Goal: Find specific page/section: Find specific page/section

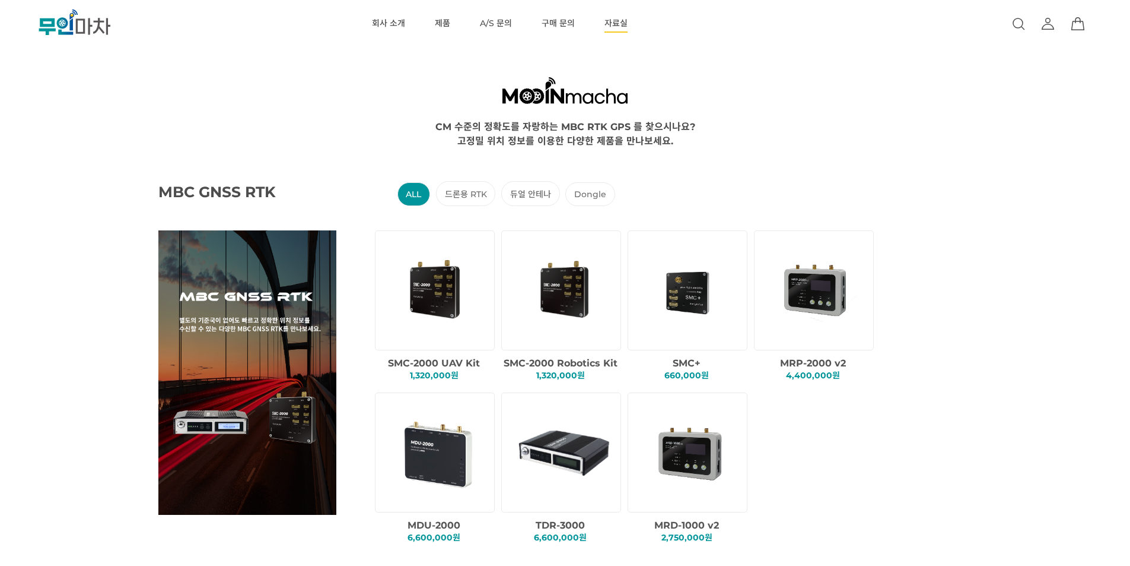
click at [622, 21] on link "자료실" at bounding box center [616, 23] width 23 height 47
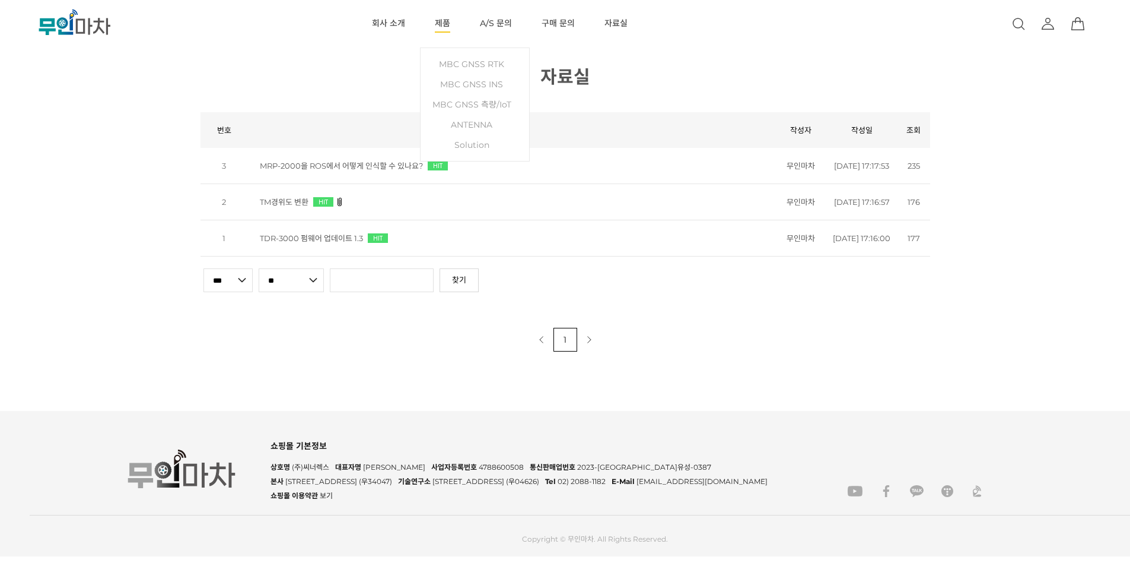
click at [441, 24] on link "제품" at bounding box center [442, 23] width 15 height 47
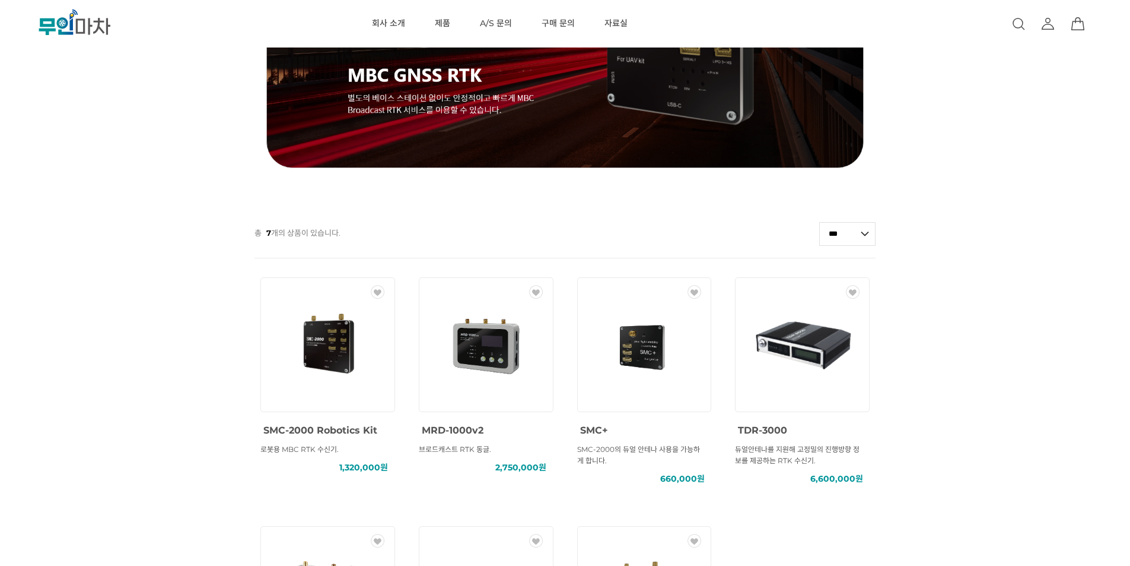
scroll to position [275, 0]
